Goal: Find specific page/section: Find specific page/section

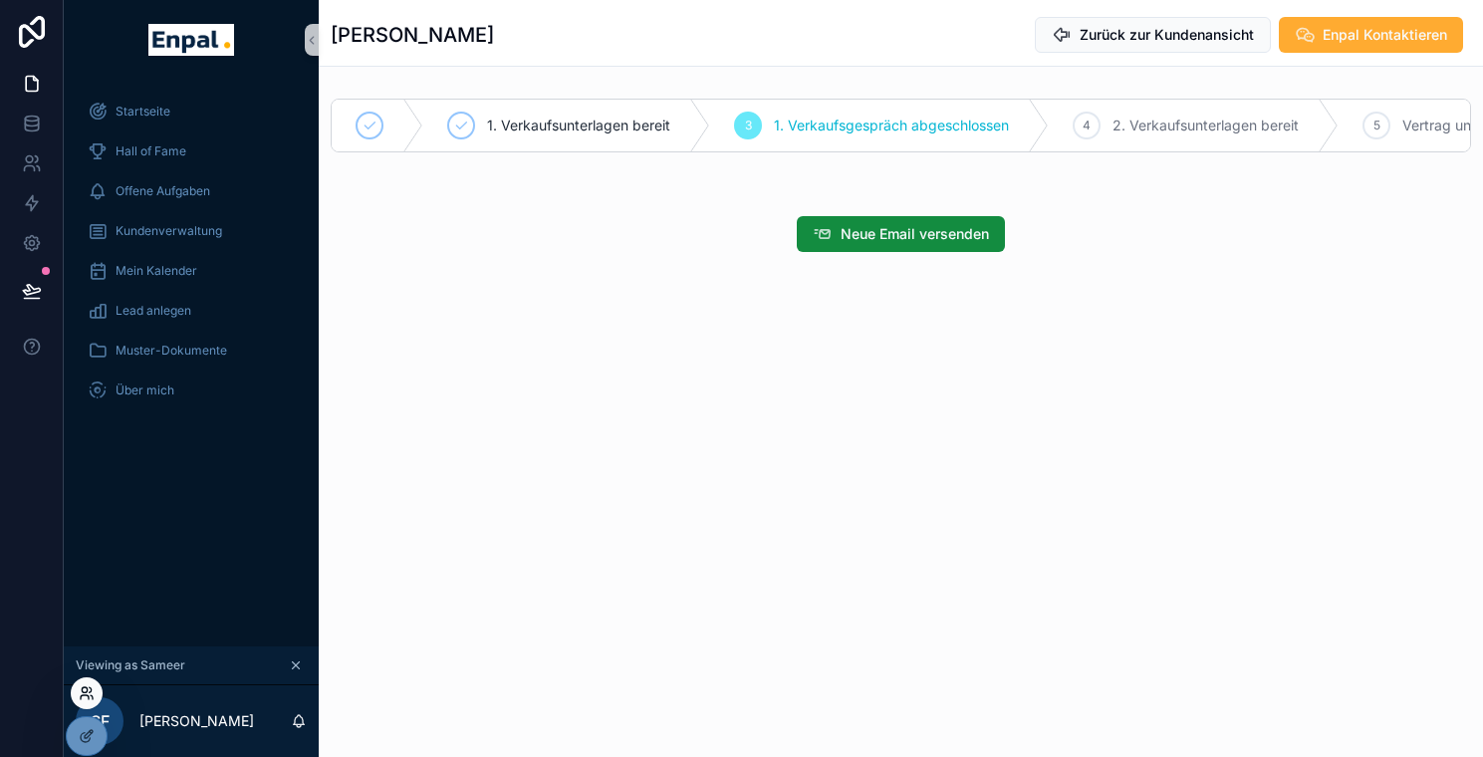
click at [92, 695] on icon at bounding box center [87, 693] width 16 height 16
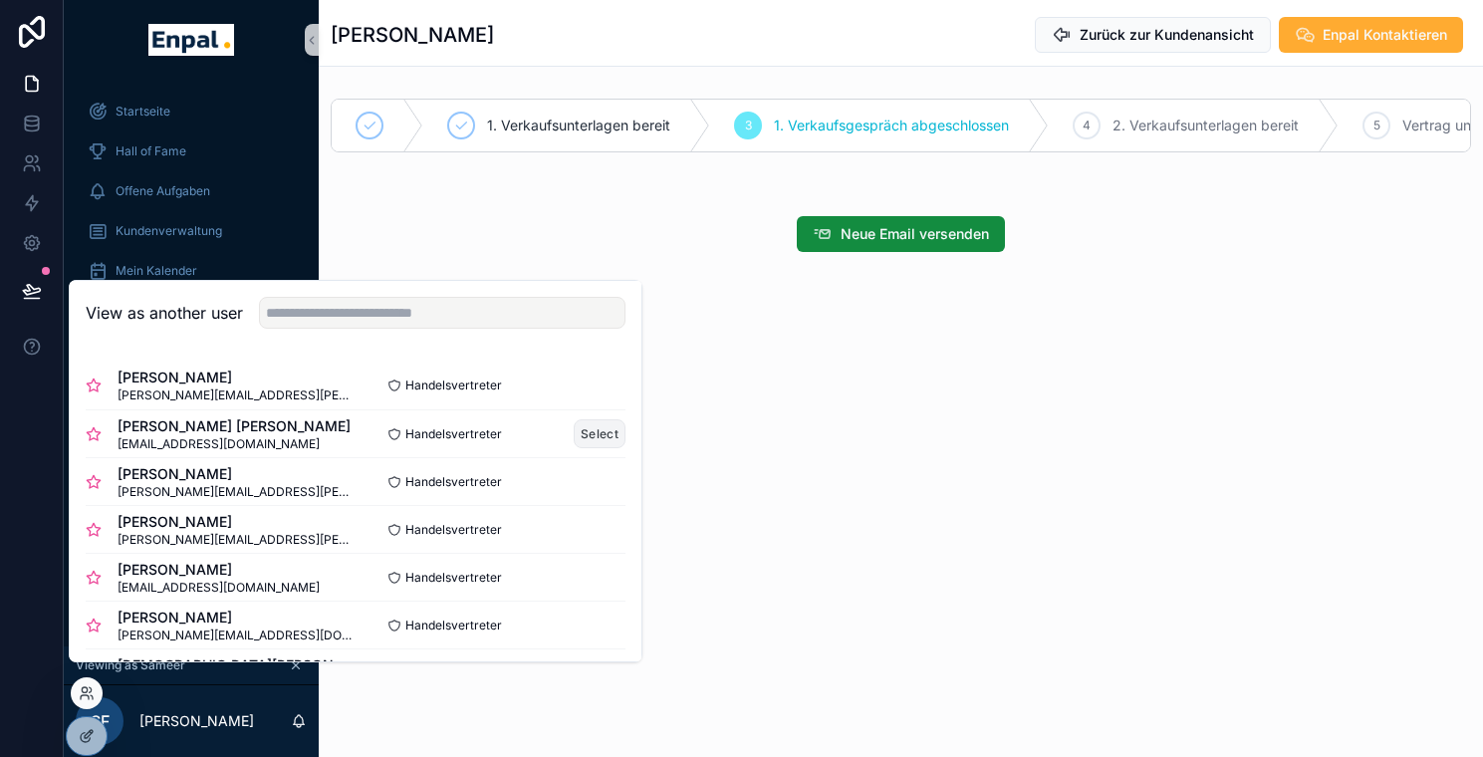
click at [574, 448] on button "Select" at bounding box center [600, 433] width 52 height 29
click at [602, 443] on button "Select" at bounding box center [600, 433] width 52 height 29
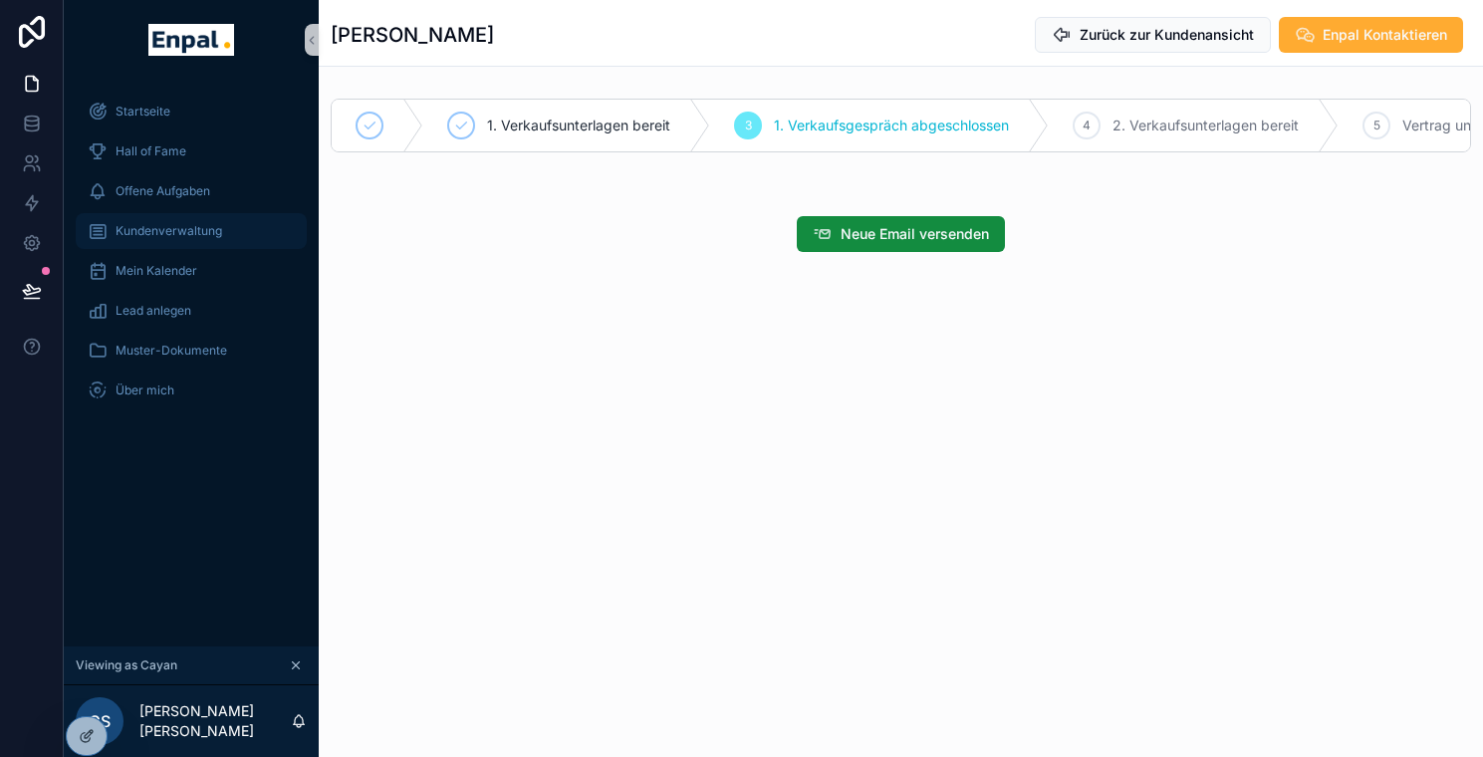
click at [192, 238] on span "Kundenverwaltung" at bounding box center [169, 231] width 107 height 16
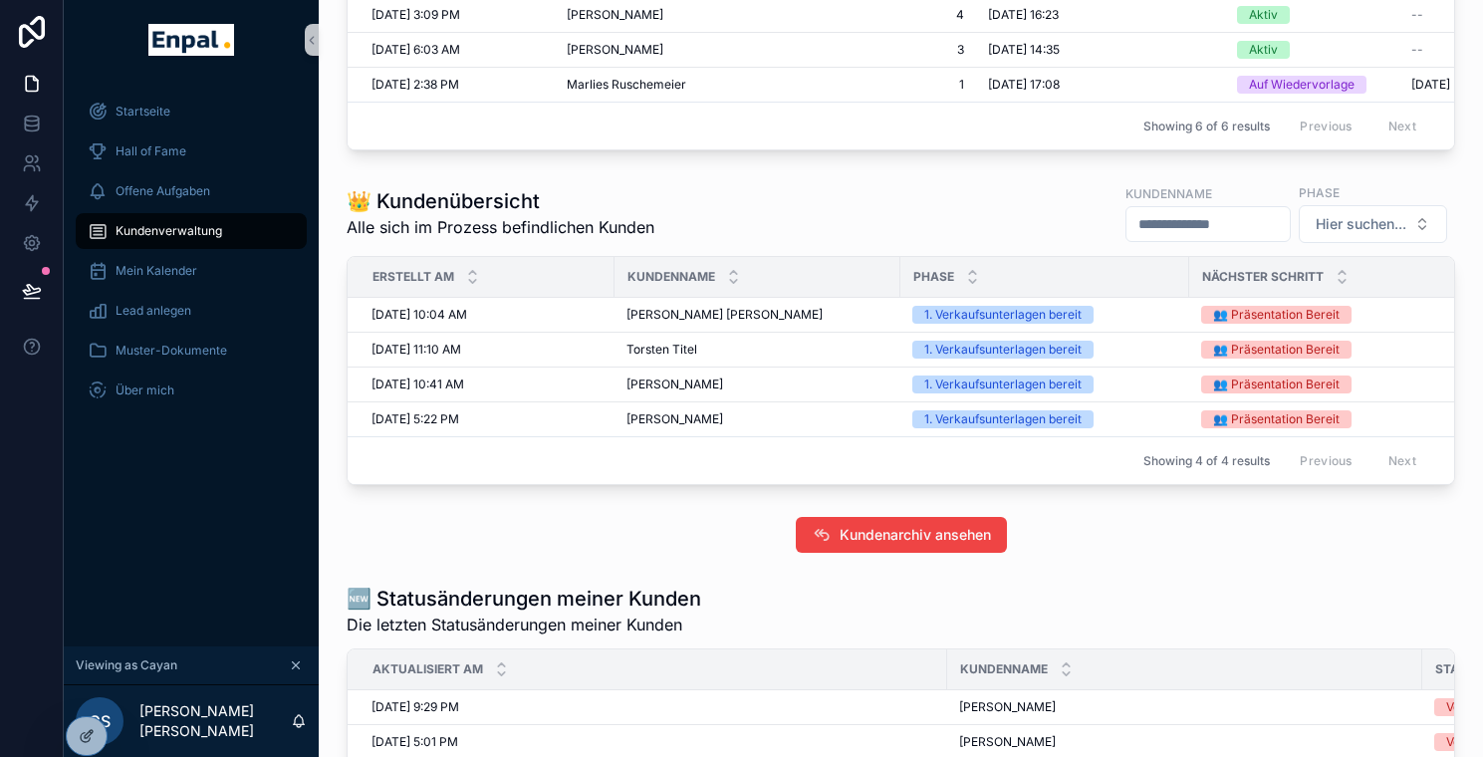
scroll to position [663, 0]
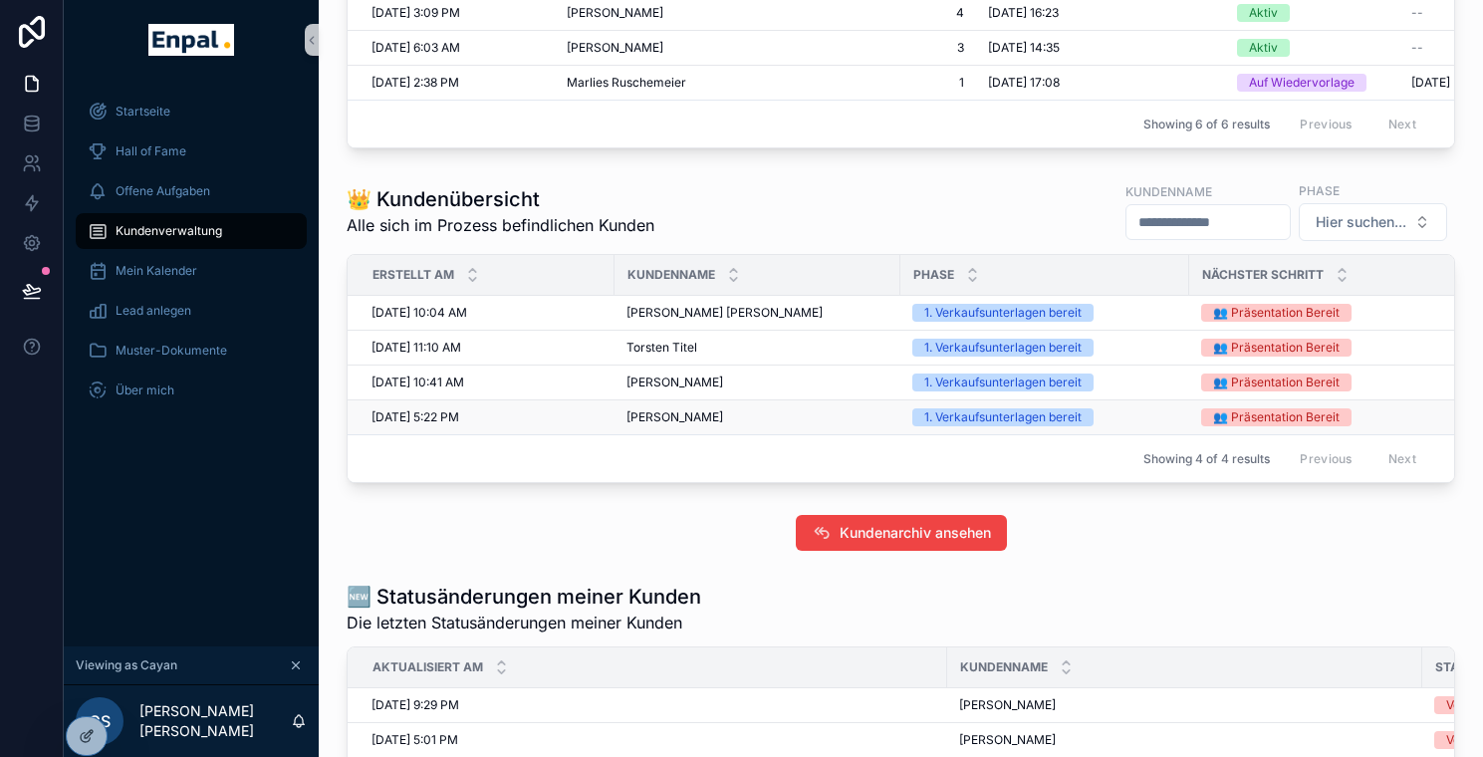
click at [729, 425] on div "[PERSON_NAME] Libor [PERSON_NAME] Libor" at bounding box center [758, 417] width 262 height 16
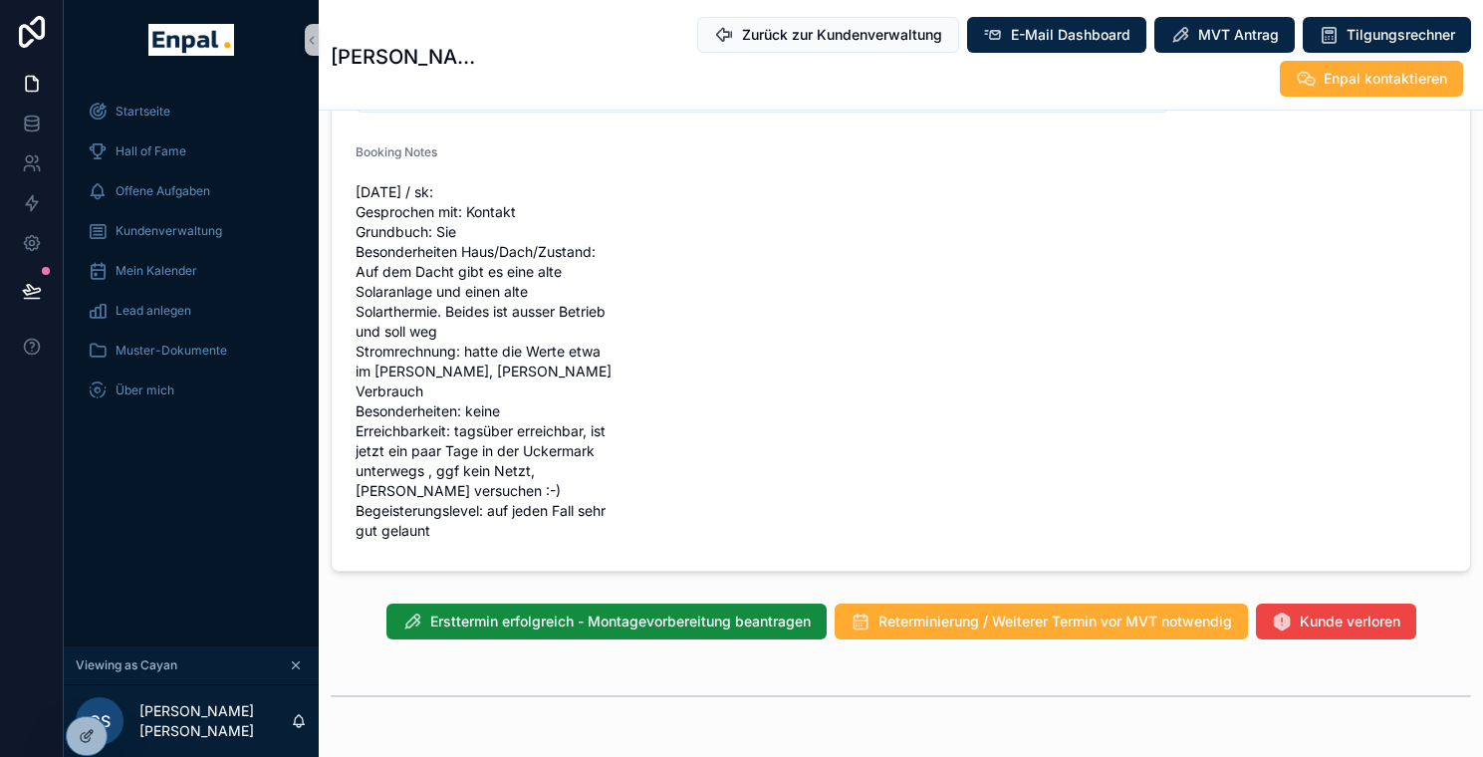
scroll to position [2013, 0]
